Goal: Use online tool/utility: Utilize a website feature to perform a specific function

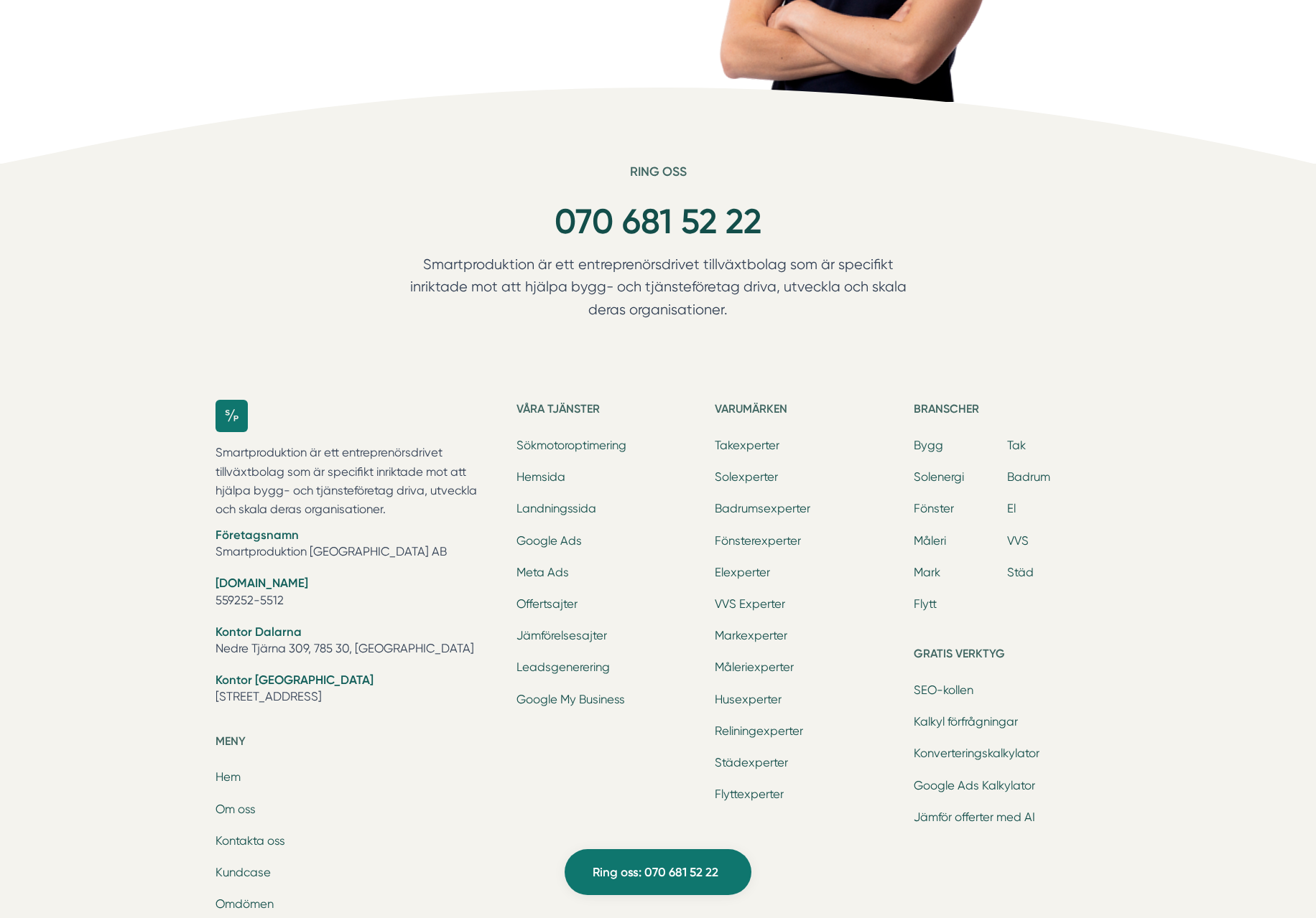
scroll to position [4303, 0]
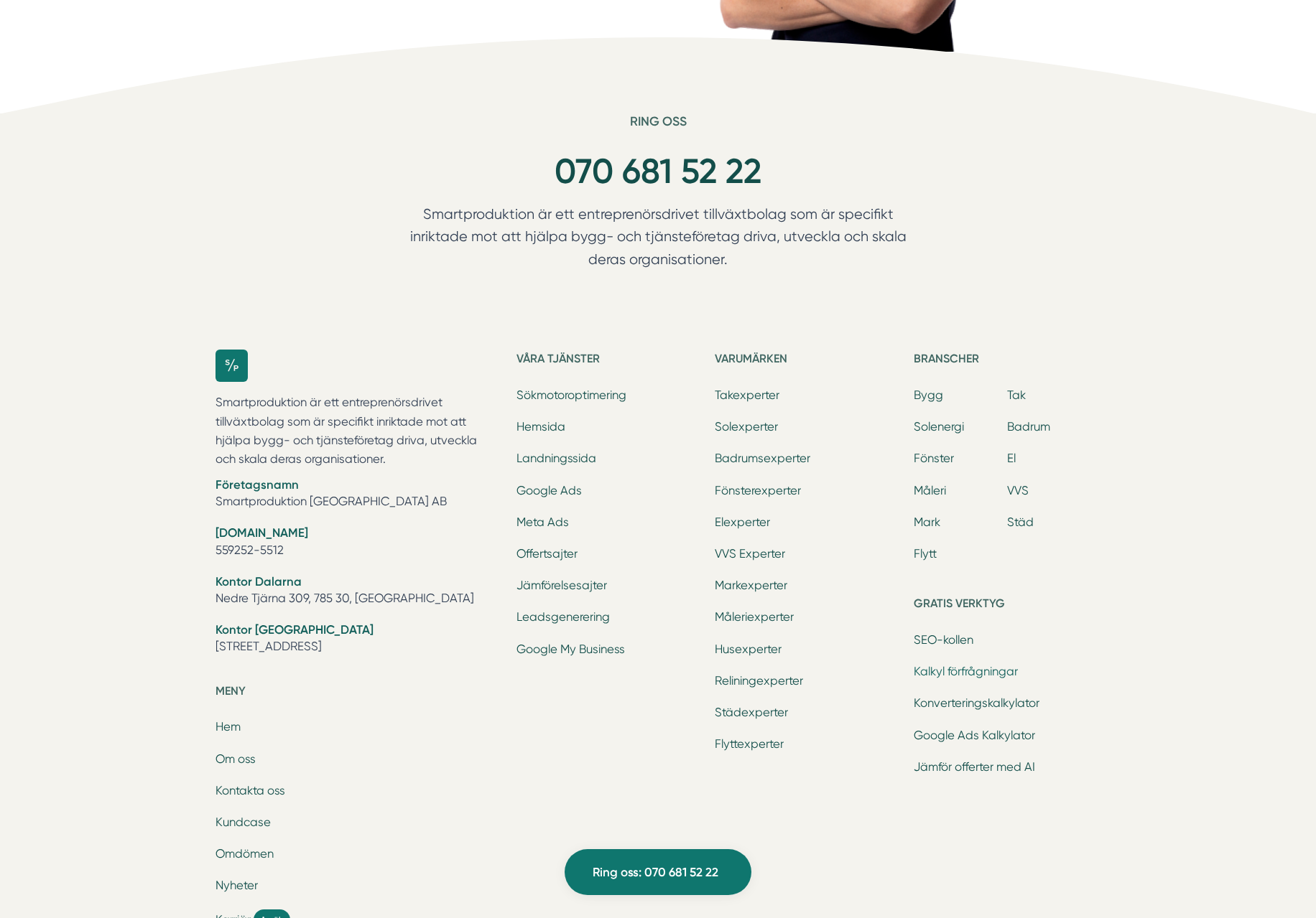
click at [992, 669] on link "Kalkyl förfrågningar" at bounding box center [966, 672] width 104 height 14
click at [991, 698] on link "Konverteringskalkylator" at bounding box center [977, 704] width 126 height 14
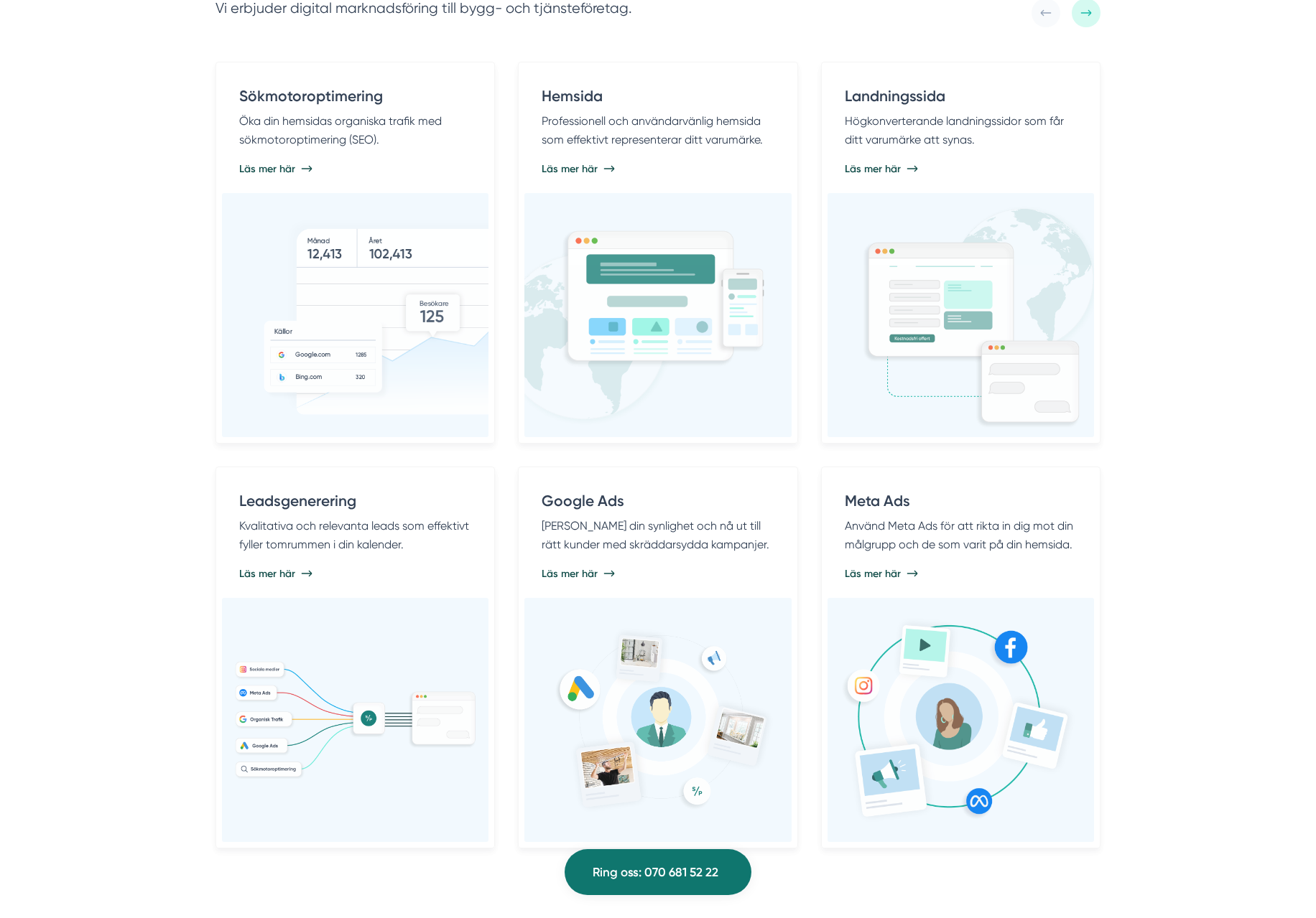
scroll to position [0, 0]
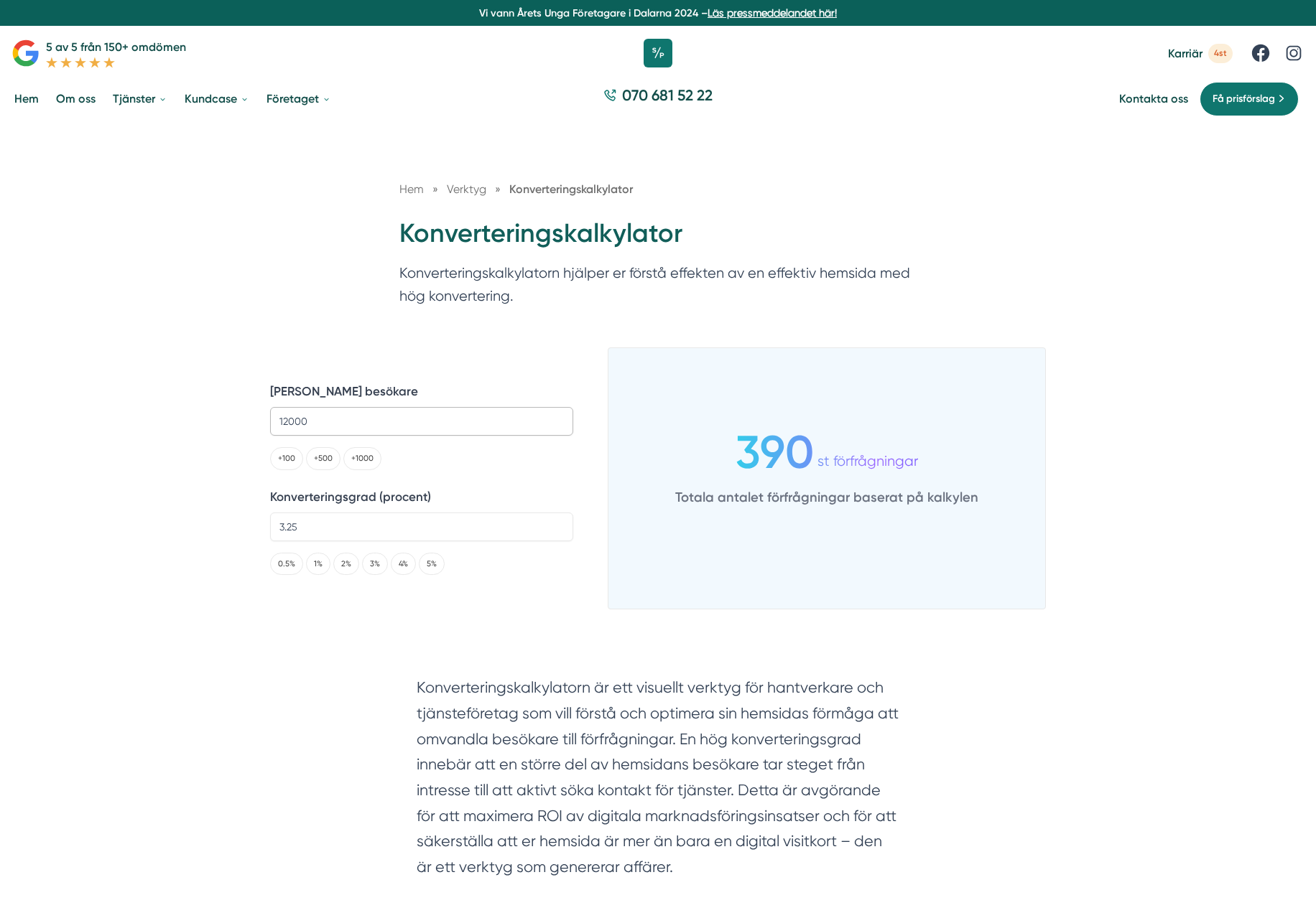
click at [298, 431] on input "12000" at bounding box center [422, 421] width 303 height 29
click at [296, 420] on input "12000" at bounding box center [422, 421] width 303 height 29
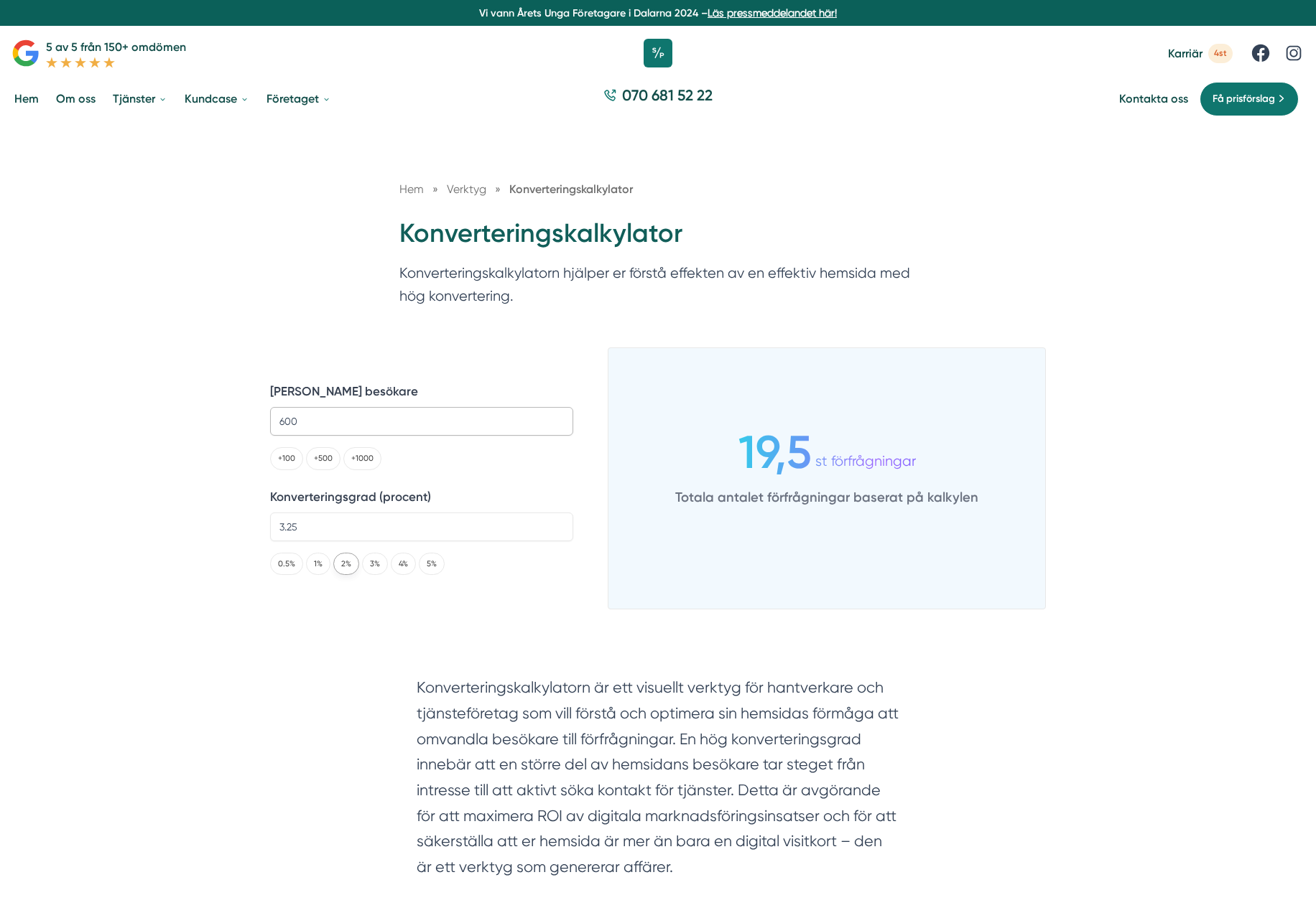
type input "600"
click at [345, 563] on button "2%" at bounding box center [346, 564] width 26 height 23
type input "2"
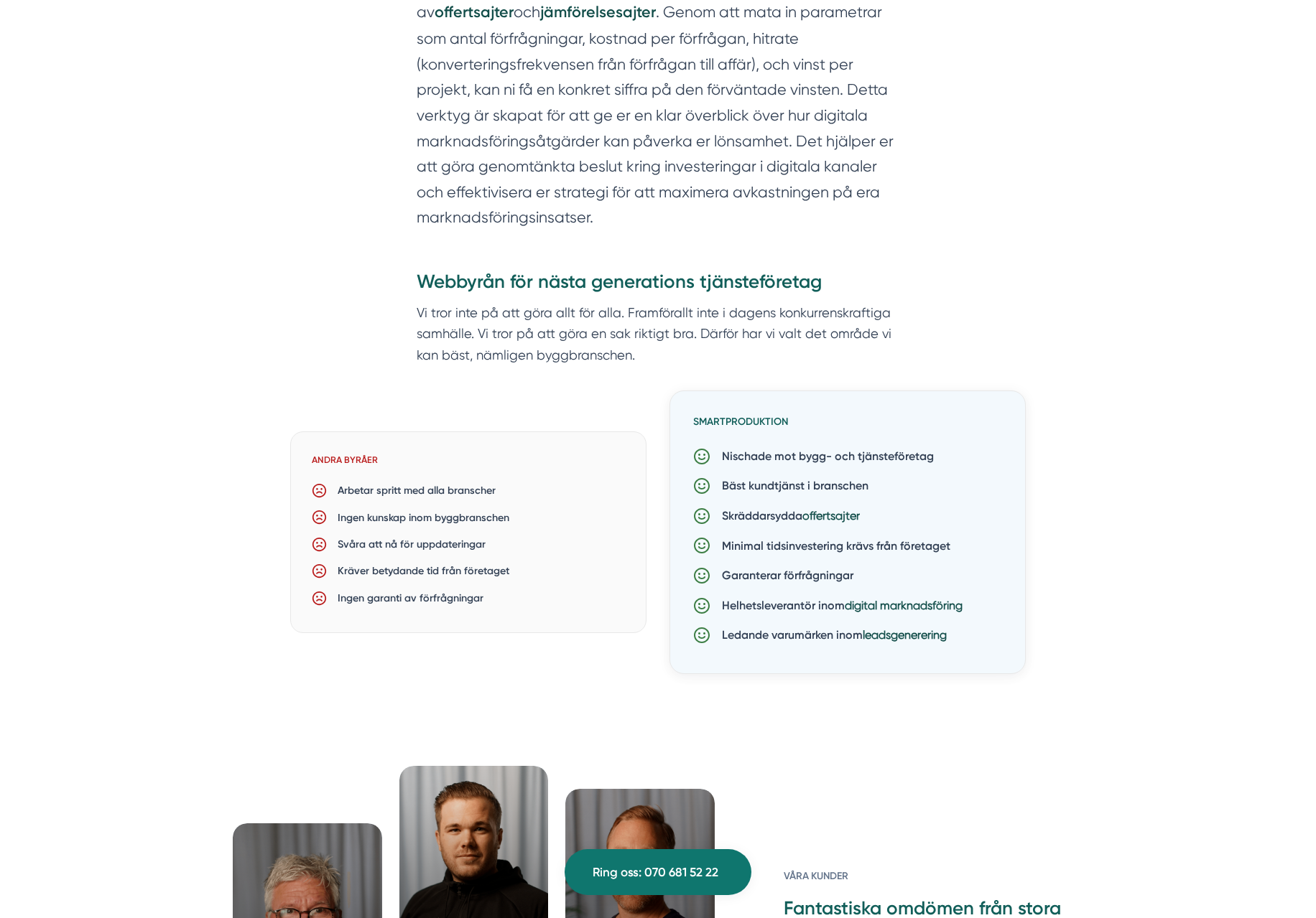
scroll to position [1055, 0]
